Goal: Task Accomplishment & Management: Use online tool/utility

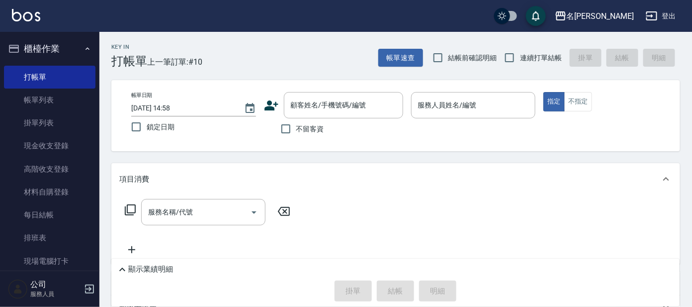
click at [338, 166] on div "項目消費" at bounding box center [395, 179] width 568 height 32
click at [369, 104] on input "顧客姓名/手機號碼/編號" at bounding box center [335, 104] width 95 height 17
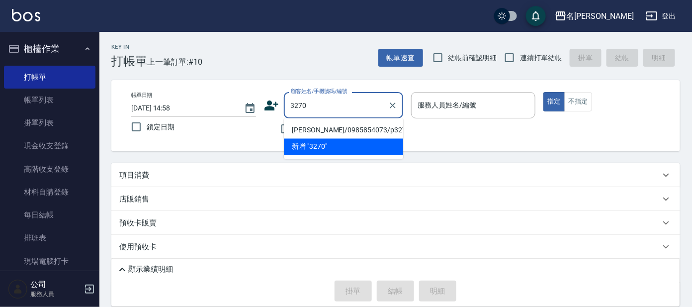
type input "[PERSON_NAME]/0985854073/p3270"
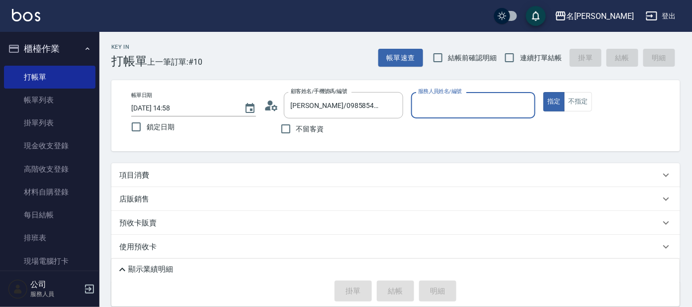
type input "8"
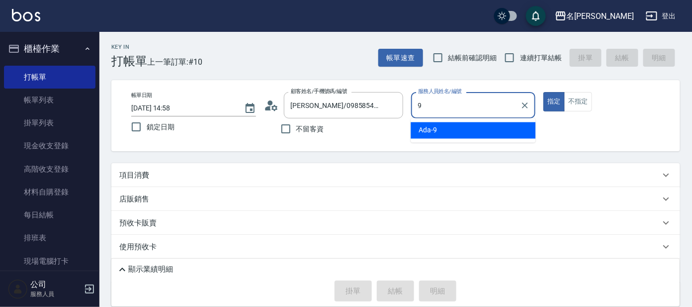
type input "Ada-9"
type button "true"
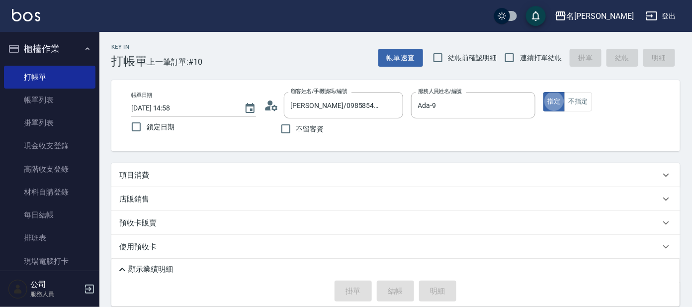
click at [543, 92] on button "指定" at bounding box center [553, 101] width 21 height 19
click at [287, 173] on div "項目消費" at bounding box center [389, 175] width 541 height 10
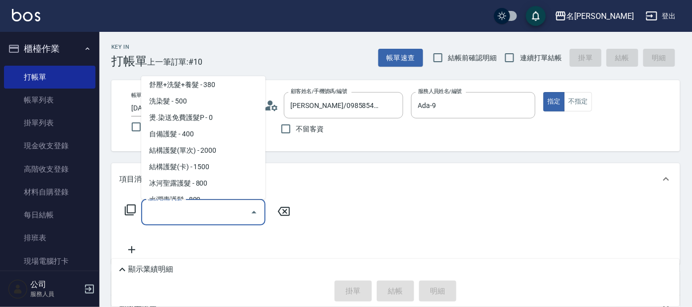
scroll to position [708, 0]
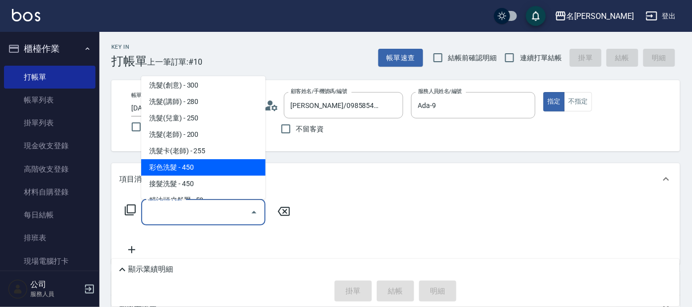
type input "彩色洗髮(512)"
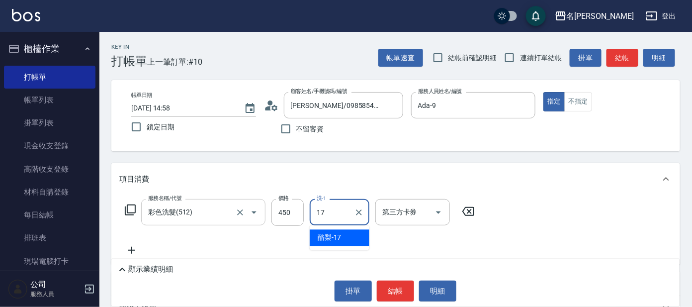
type input "酪梨-17"
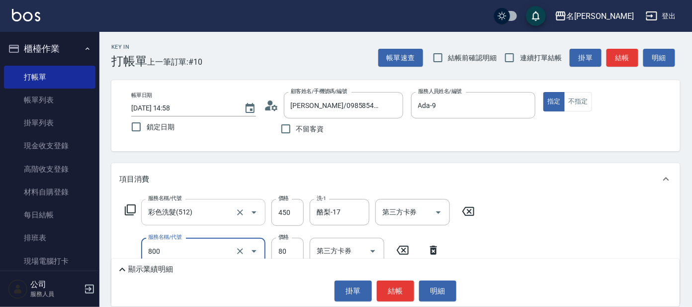
type input "快速修護(800)"
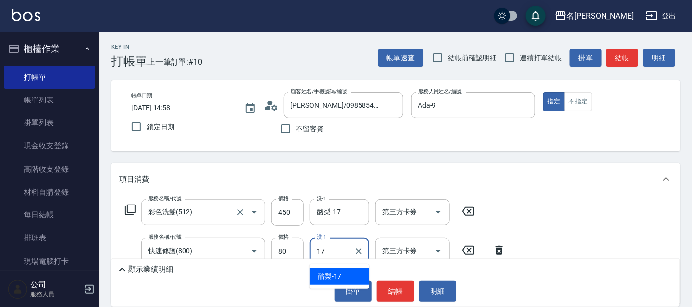
type input "酪梨-17"
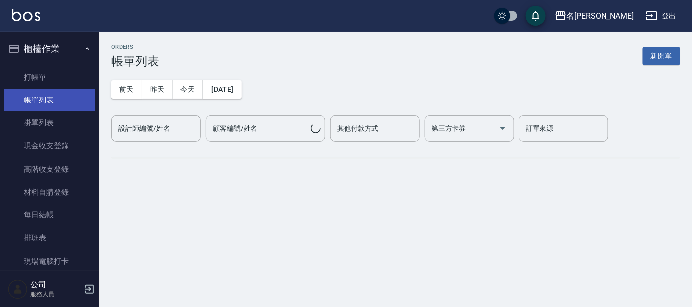
drag, startPoint x: 52, startPoint y: 99, endPoint x: 67, endPoint y: 100, distance: 15.0
click at [52, 99] on link "帳單列表" at bounding box center [49, 99] width 91 height 23
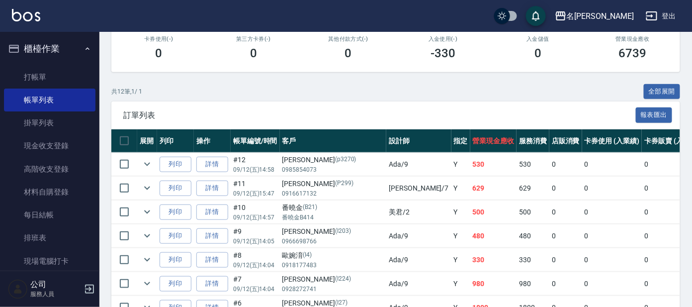
scroll to position [186, 0]
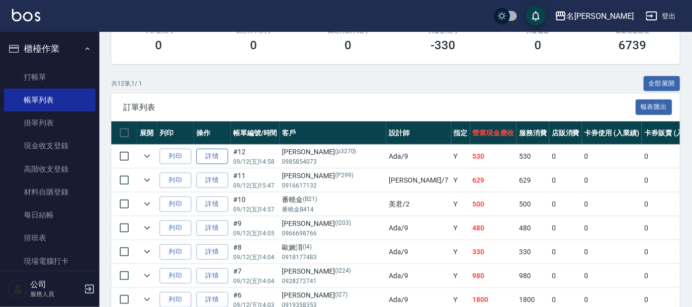
click at [206, 156] on link "詳情" at bounding box center [212, 156] width 32 height 15
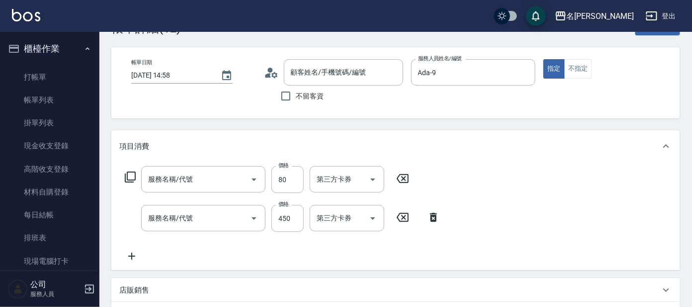
type input "[DATE] 14:58"
type input "Ada-9"
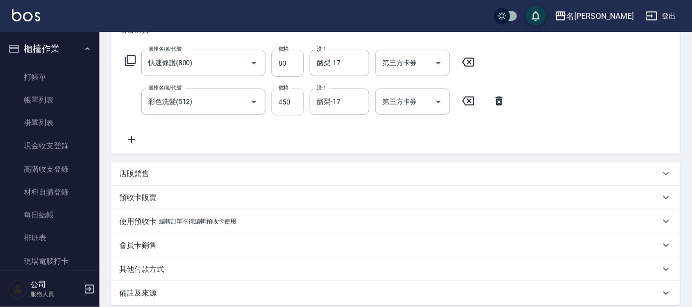
type input "快速修護(800)"
type input "彩色洗髮(512)"
type input "[PERSON_NAME]/0985854073/p3270"
click at [290, 71] on input "80" at bounding box center [287, 63] width 32 height 27
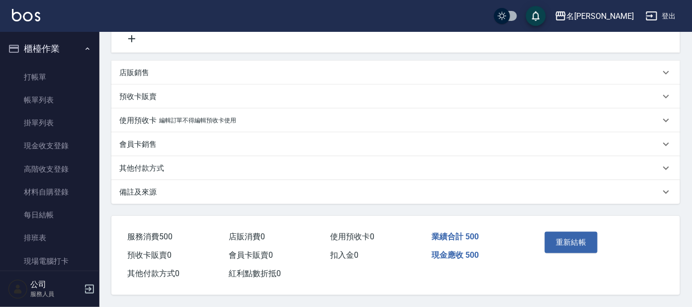
scroll to position [252, 0]
type input "50"
click at [576, 238] on button "重新結帳" at bounding box center [571, 242] width 53 height 21
drag, startPoint x: 582, startPoint y: 240, endPoint x: 407, endPoint y: 188, distance: 182.0
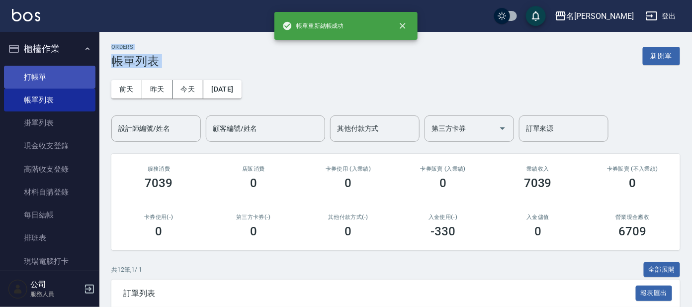
click at [46, 69] on link "打帳單" at bounding box center [49, 77] width 91 height 23
